Goal: Check status

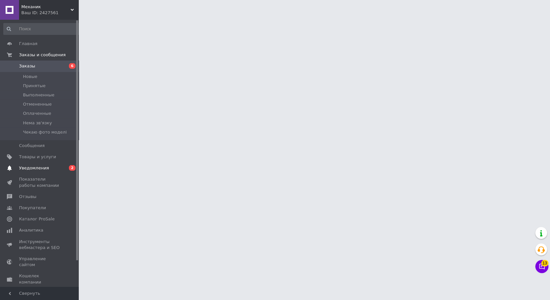
click at [50, 171] on span "Уведомления" at bounding box center [40, 168] width 42 height 6
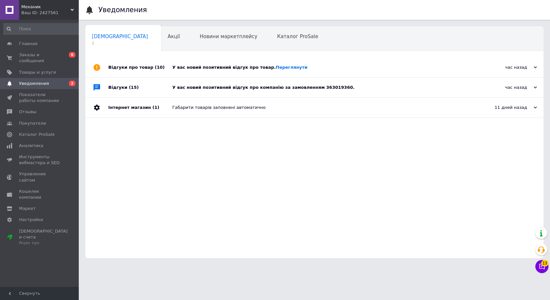
click at [279, 62] on div "У вас новий позитивний відгук про товар. [GEOGRAPHIC_DATA]" at bounding box center [321, 67] width 299 height 20
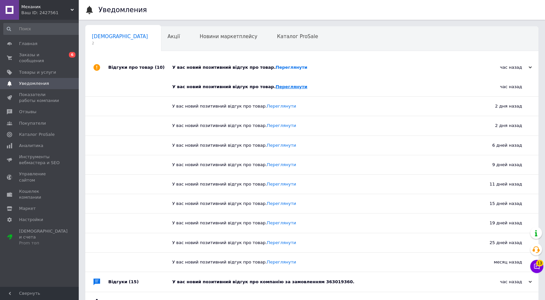
click at [286, 87] on link "Переглянути" at bounding box center [292, 86] width 32 height 5
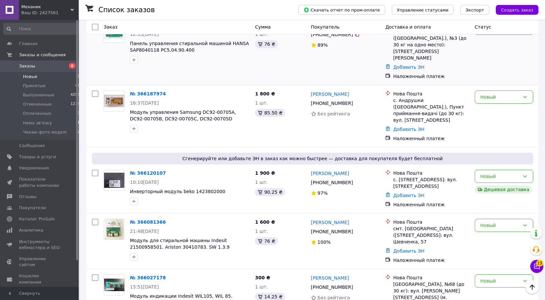
scroll to position [125, 0]
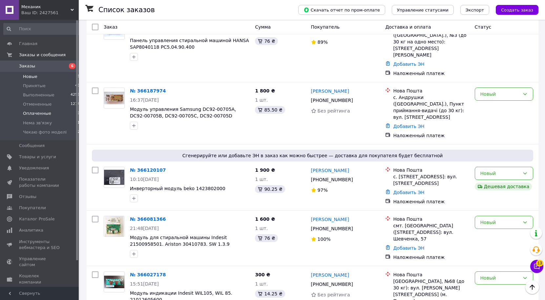
click at [33, 113] on span "Оплаченные" at bounding box center [37, 113] width 28 height 6
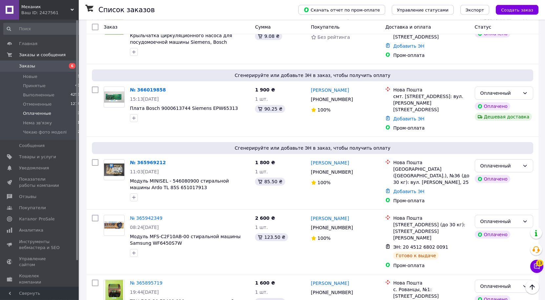
scroll to position [176, 0]
